Goal: Transaction & Acquisition: Purchase product/service

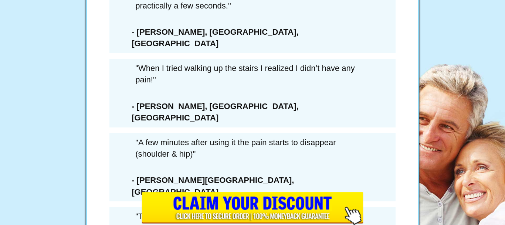
scroll to position [4308, 0]
click at [140, 104] on div "× WAIT! YOU MUST CONFIRM THAT YOU’RE PASSING ON THIS DEAL FOREVER... 6 Extra Bo…" at bounding box center [252, 112] width 505 height 225
click at [131, 103] on div "× WAIT! YOU MUST CONFIRM THAT YOU’RE PASSING ON THIS DEAL FOREVER... 6 Extra Bo…" at bounding box center [252, 112] width 505 height 225
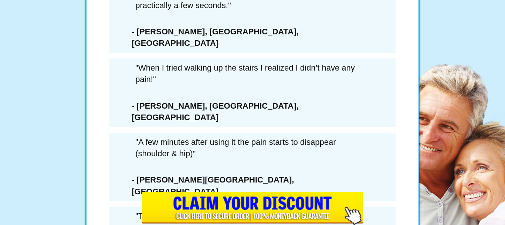
click at [144, 31] on div "6 Extra Bottles Of ArcticBlast For Just $162.00 PLUS Free Shipping (a savings o…" at bounding box center [252, 148] width 222 height 421
click at [133, 105] on div "× WAIT! YOU MUST CONFIRM THAT YOU’RE PASSING ON THIS DEAL FOREVER... 6 Extra Bo…" at bounding box center [252, 112] width 505 height 225
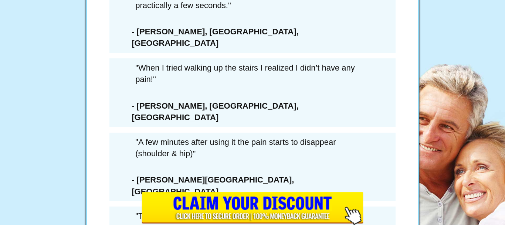
scroll to position [0, 0]
click at [288, 33] on img at bounding box center [252, 36] width 94 height 129
click at [135, 104] on div "× WAIT! YOU MUST CONFIRM THAT YOU’RE PASSING ON THIS DEAL FOREVER... 6 Extra Bo…" at bounding box center [252, 112] width 505 height 225
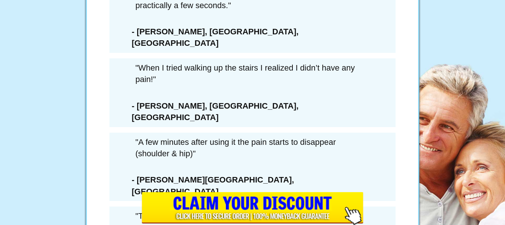
click at [135, 104] on div "× WAIT! YOU MUST CONFIRM THAT YOU’RE PASSING ON THIS DEAL FOREVER... 6 Extra Bo…" at bounding box center [252, 112] width 505 height 225
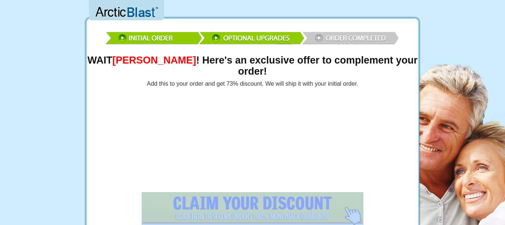
click at [153, 39] on img at bounding box center [252, 36] width 295 height 21
click at [123, 38] on img at bounding box center [252, 36] width 295 height 21
click at [122, 39] on img at bounding box center [252, 36] width 295 height 21
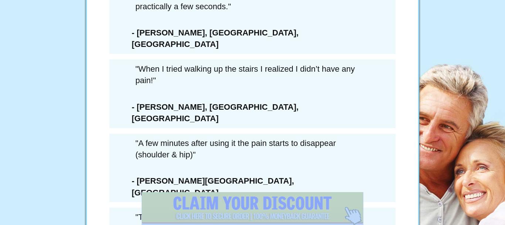
scroll to position [4308, 0]
